Goal: Find specific page/section: Find specific page/section

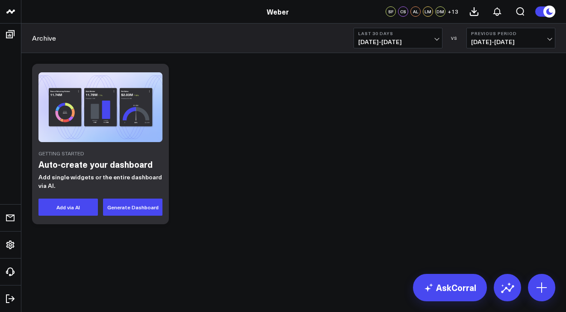
click at [239, 162] on div "Getting Started Auto-create your dashboard Add single widgets or the entire das…" at bounding box center [294, 143] width 532 height 169
click at [55, 36] on link "Archive" at bounding box center [44, 37] width 24 height 9
click at [127, 208] on button "Generate Dashboard" at bounding box center [132, 206] width 59 height 17
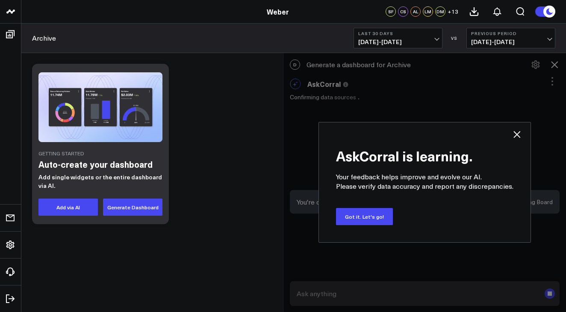
click at [518, 136] on icon at bounding box center [517, 134] width 10 height 10
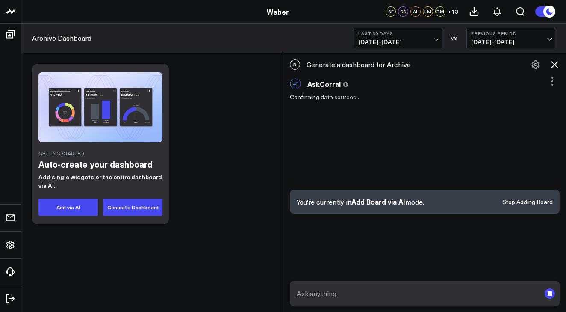
click at [433, 39] on span "[DATE] - [DATE]" at bounding box center [398, 41] width 80 height 7
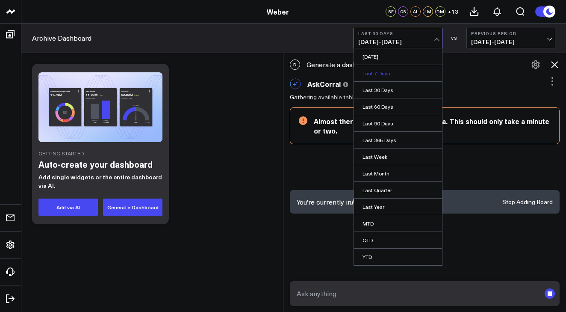
click at [415, 72] on link "Last 7 Days" at bounding box center [398, 73] width 88 height 16
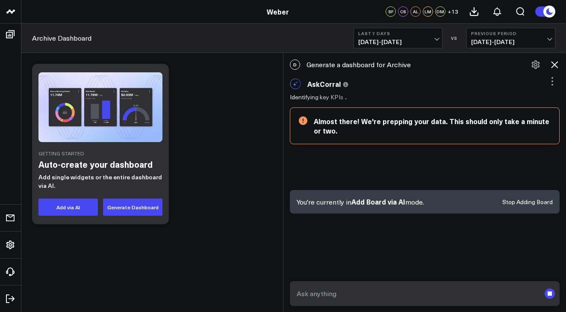
click at [244, 238] on div "Getting Started Auto-create your dashboard Add single widgets or the entire das…" at bounding box center [293, 166] width 545 height 227
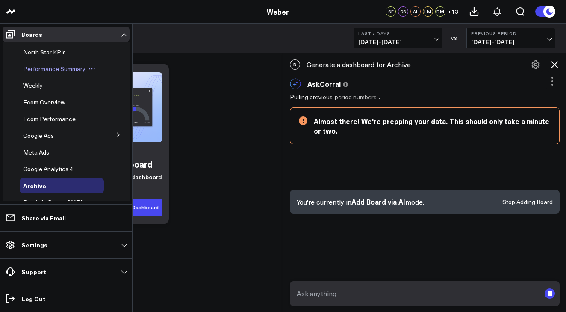
click at [73, 66] on span "Performance Summary" at bounding box center [54, 69] width 62 height 8
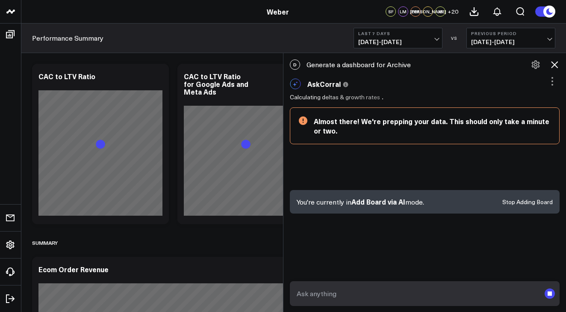
click at [555, 63] on icon at bounding box center [554, 64] width 10 height 10
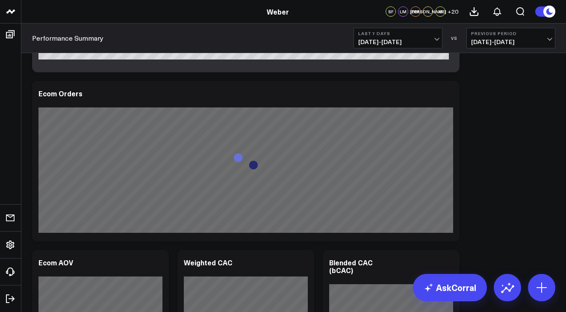
scroll to position [338, 0]
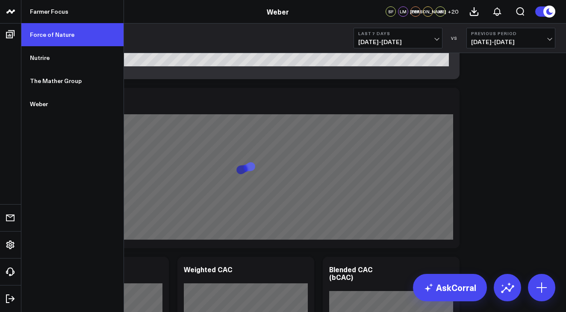
click at [44, 37] on link "Force of Nature" at bounding box center [72, 34] width 102 height 23
